Goal: Check status: Check status

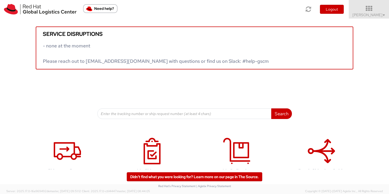
drag, startPoint x: 385, startPoint y: 16, endPoint x: 387, endPoint y: 26, distance: 10.1
click at [385, 16] on link "[PERSON_NAME] ▼" at bounding box center [369, 9] width 40 height 19
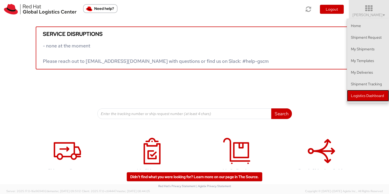
click at [375, 98] on link "Logistics Dashboard" at bounding box center [368, 96] width 42 height 12
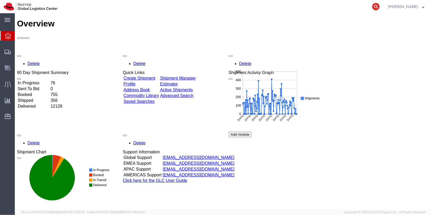
click at [380, 6] on icon at bounding box center [375, 6] width 7 height 7
paste input "56535437"
type input "56535437"
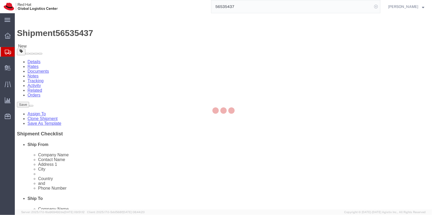
select select "51051"
select select "38025"
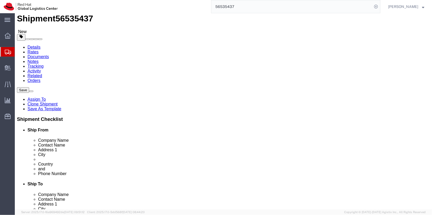
scroll to position [15, 0]
click link "Package Information"
click icon
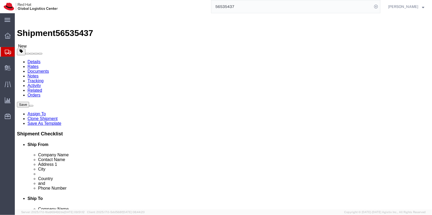
click icon
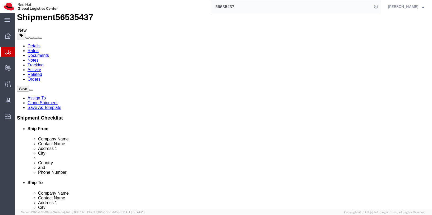
scroll to position [15, 0]
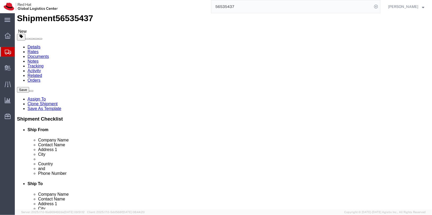
click input "Equinix reception"
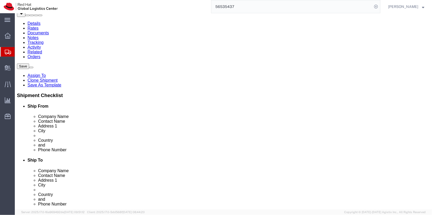
scroll to position [39, 0]
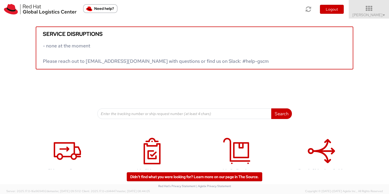
drag, startPoint x: 374, startPoint y: 14, endPoint x: 375, endPoint y: 20, distance: 5.9
click at [374, 15] on span "Sally Chua ▼" at bounding box center [368, 14] width 33 height 5
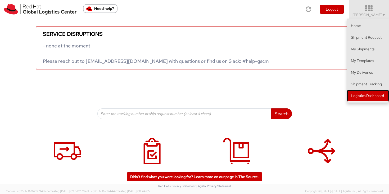
click at [377, 94] on link "Logistics Dashboard" at bounding box center [368, 96] width 42 height 12
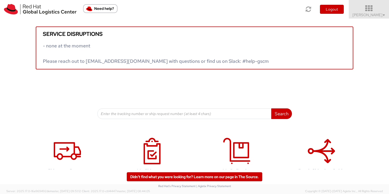
click at [370, 9] on icon at bounding box center [369, 8] width 46 height 7
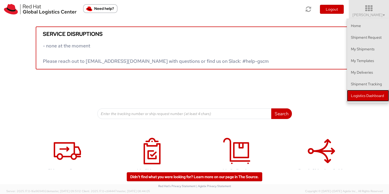
click at [382, 93] on link "Logistics Dashboard" at bounding box center [368, 96] width 42 height 12
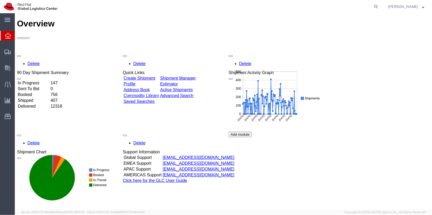
click at [419, 8] on span "Sally Chua" at bounding box center [406, 7] width 36 height 6
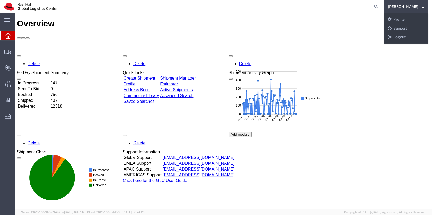
click at [372, 107] on div "Delete 90 Day Shipment Summary In Progress 147 Sent To Bid 0 Booked 756 Shipped…" at bounding box center [223, 131] width 413 height 159
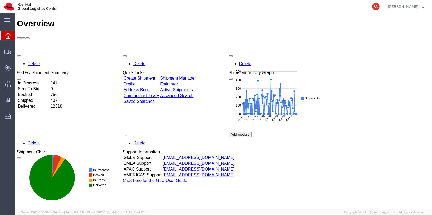
click at [380, 7] on icon at bounding box center [375, 6] width 7 height 7
click at [358, 6] on input "search" at bounding box center [291, 6] width 161 height 13
paste input "56535437"
type input "56535437"
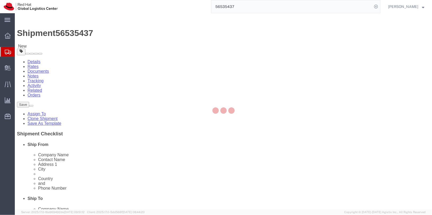
select select "51051"
select select "38025"
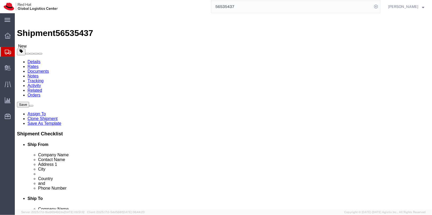
scroll to position [6, 0]
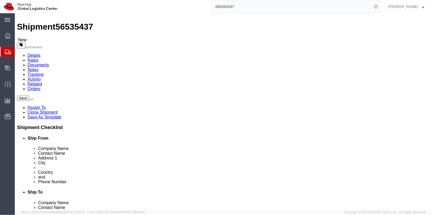
click input "139964"
click link "Special Services"
click icon
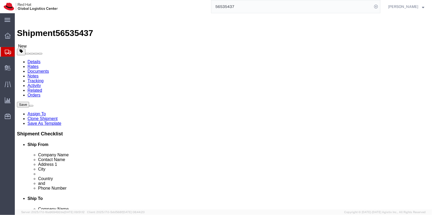
click div
click icon
click input "Red Hat Asia Pacific Pte Ltd"
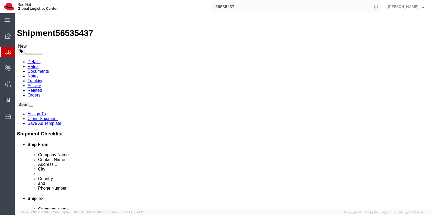
click input "Red Hat Asia Pacific Pte Ltd"
click input "[PERSON_NAME]"
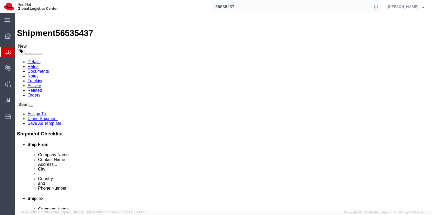
click input "[PERSON_NAME]"
click input "Equinix reception"
click input "[STREET_ADDRESS][PERSON_NAME]"
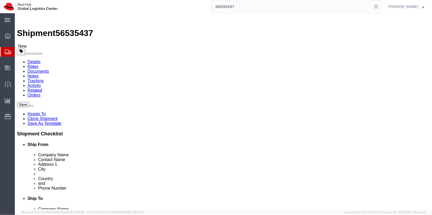
click input "[STREET_ADDRESS][PERSON_NAME]"
click input "[PERSON_NAME][GEOGRAPHIC_DATA]"
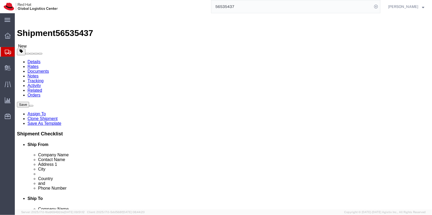
click input "139964"
paste input "Ayer Rajah Industria"
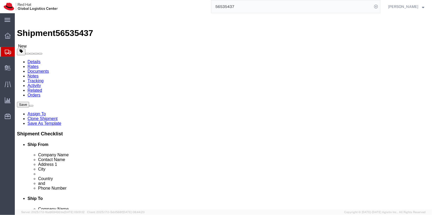
type input "Ayer Rajah Industria"
select select
click input "139964"
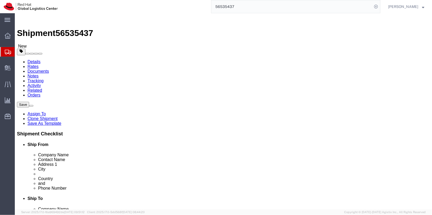
paste input "Ayer Rajah Industria"
type input "139964"
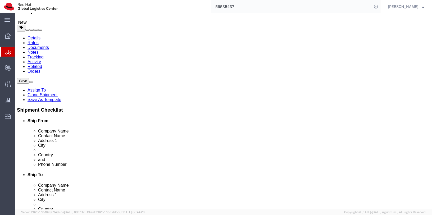
scroll to position [24, 0]
click input "6564904158"
click input "[EMAIL_ADDRESS][DOMAIN_NAME]"
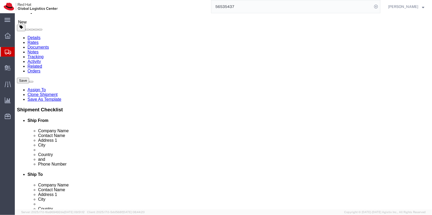
click input "[EMAIL_ADDRESS][DOMAIN_NAME]"
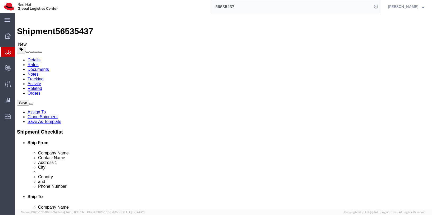
scroll to position [0, 0]
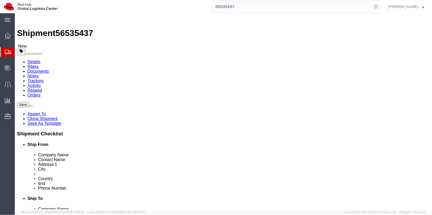
click input "Equinix reception"
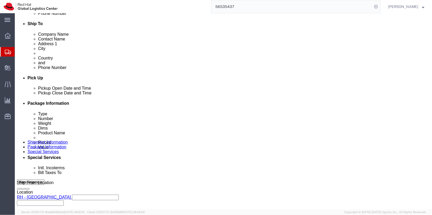
scroll to position [178, 0]
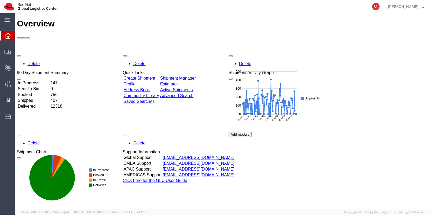
click at [380, 6] on icon at bounding box center [375, 6] width 7 height 7
paste input "Equinix"
type input "Equinix"
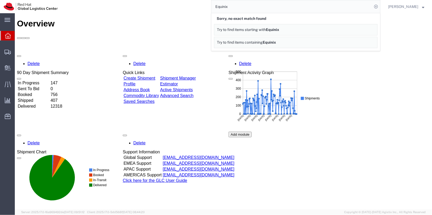
click at [325, 4] on input "Equinix" at bounding box center [291, 6] width 161 height 13
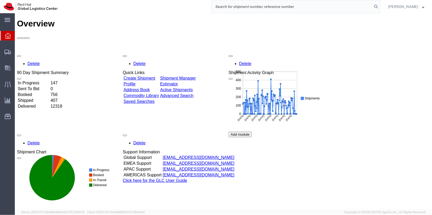
click at [370, 5] on input "search" at bounding box center [291, 6] width 161 height 13
paste input "56535437"
type input "56535437"
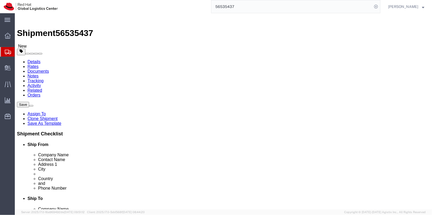
select select "51051"
select select "38025"
